Goal: Manage account settings

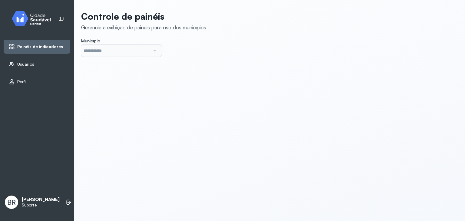
type input "*******"
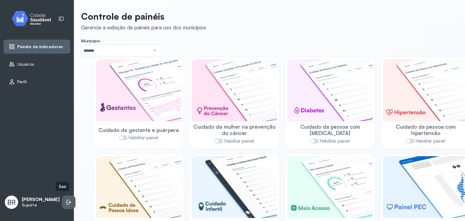
click at [67, 199] on li at bounding box center [68, 201] width 13 height 13
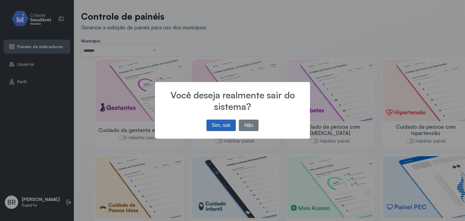
click at [217, 124] on button "Sim, sair" at bounding box center [220, 124] width 29 height 11
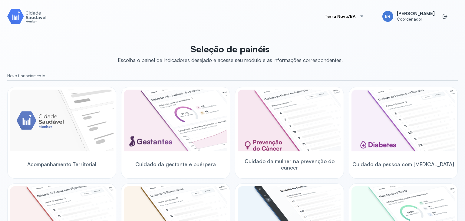
click at [335, 17] on button "Terra Nova/BA" at bounding box center [344, 16] width 54 height 12
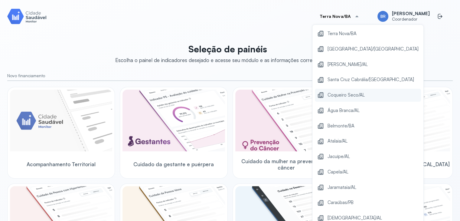
click at [344, 94] on span "Coqueiro Seco/AL" at bounding box center [346, 95] width 37 height 8
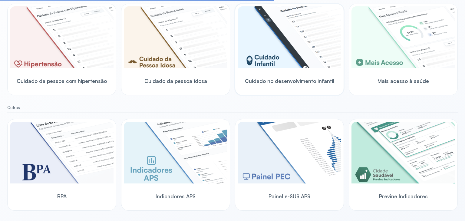
scroll to position [181, 0]
